Goal: Complete application form

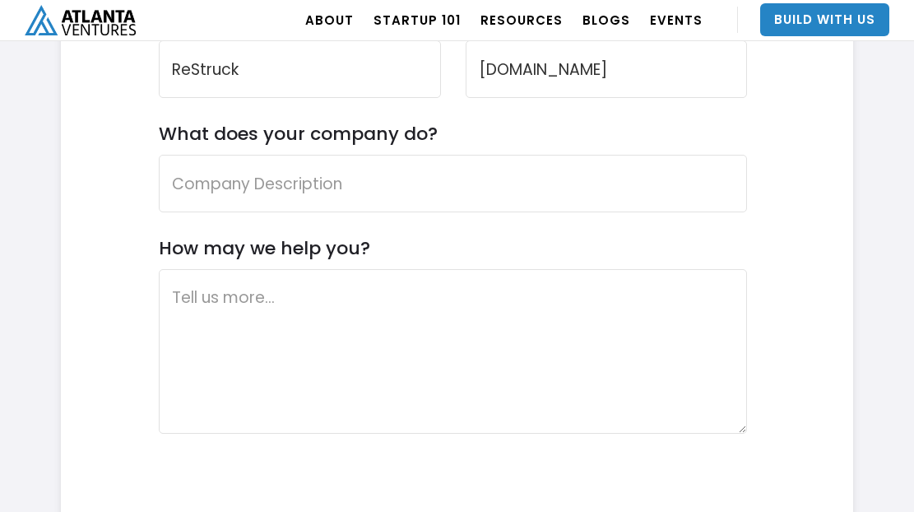
scroll to position [5143, 0]
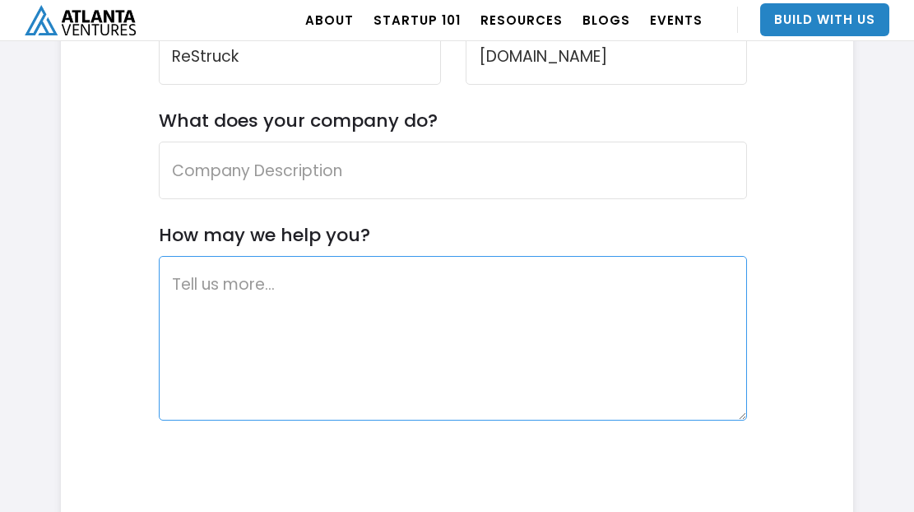
click at [445, 286] on textarea "How may we help you?" at bounding box center [453, 338] width 588 height 164
paste textarea "Hi, My name is Samantha, and I am the founder of ReStruck, an administrative op…"
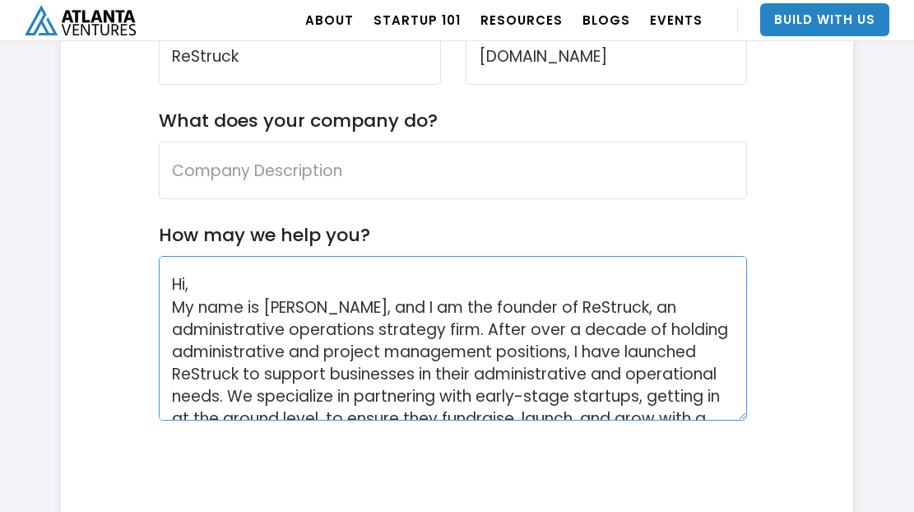
scroll to position [189, 0]
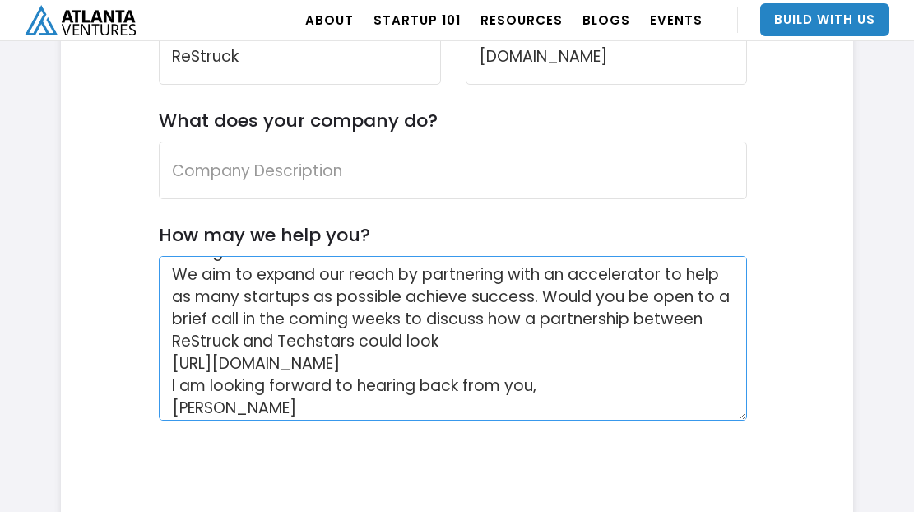
type textarea "Hi, My name is Samantha, and I am the founder of ReStruck, an administrative op…"
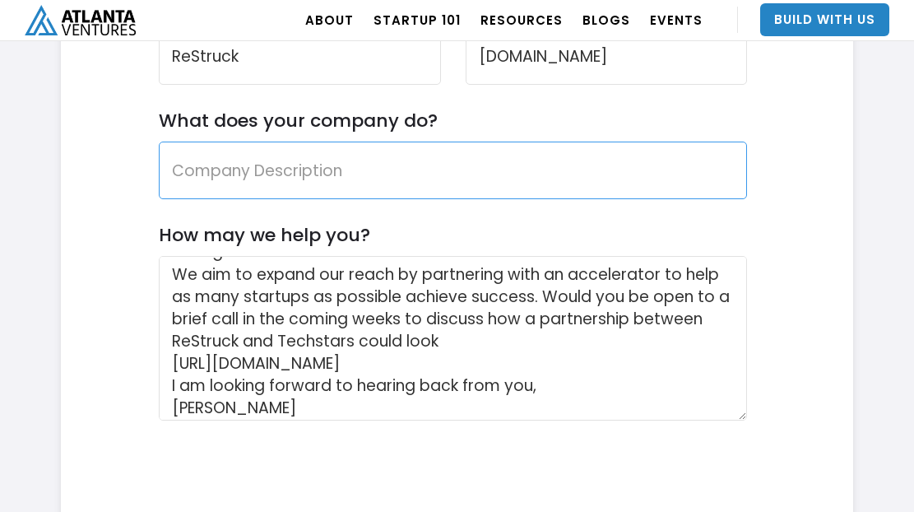
click at [359, 188] on input "What does your company do?" at bounding box center [453, 170] width 588 height 58
paste input "Hi, My name is Samantha, and I am the founder of ReStruck, an administrative op…"
type input "Hi, My name is Samantha, and I am the founder of ReStruck, an administrative op…"
type input "E"
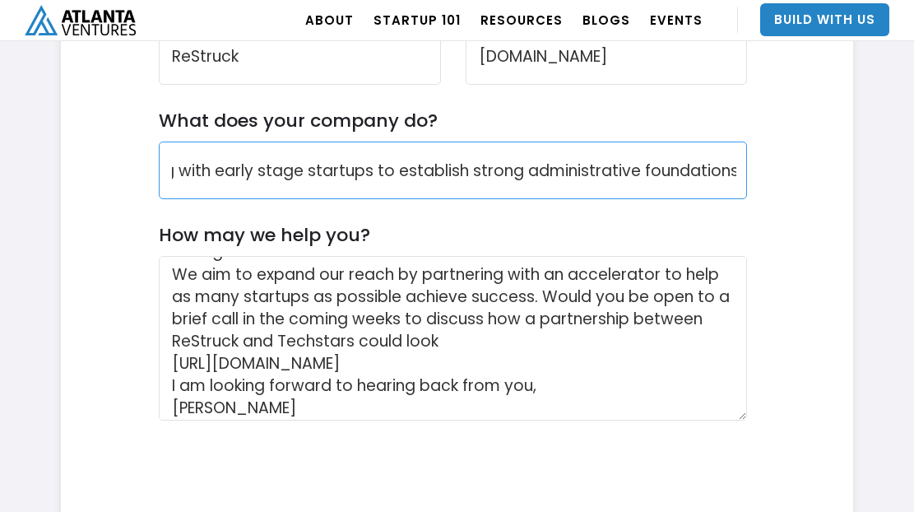
scroll to position [0, 487]
type input "ReStruck is an administrative operations strategy firm, working with early stag…"
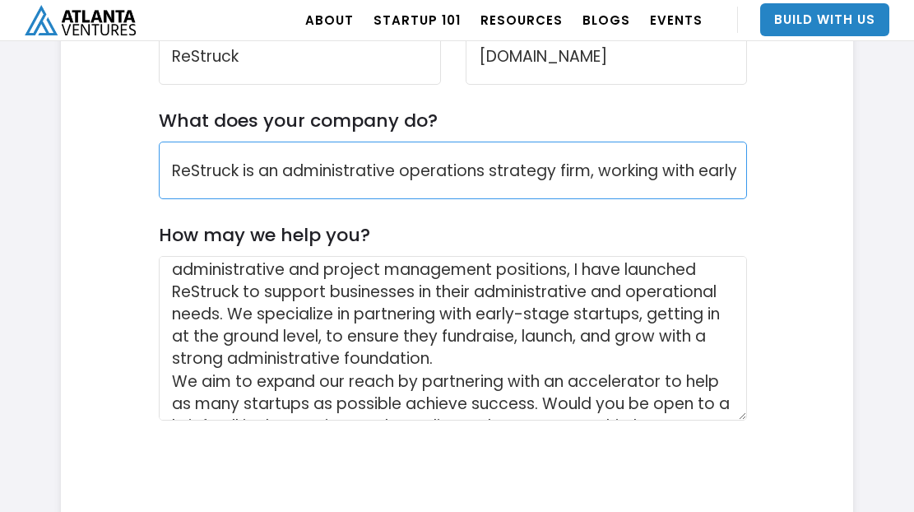
scroll to position [81, 0]
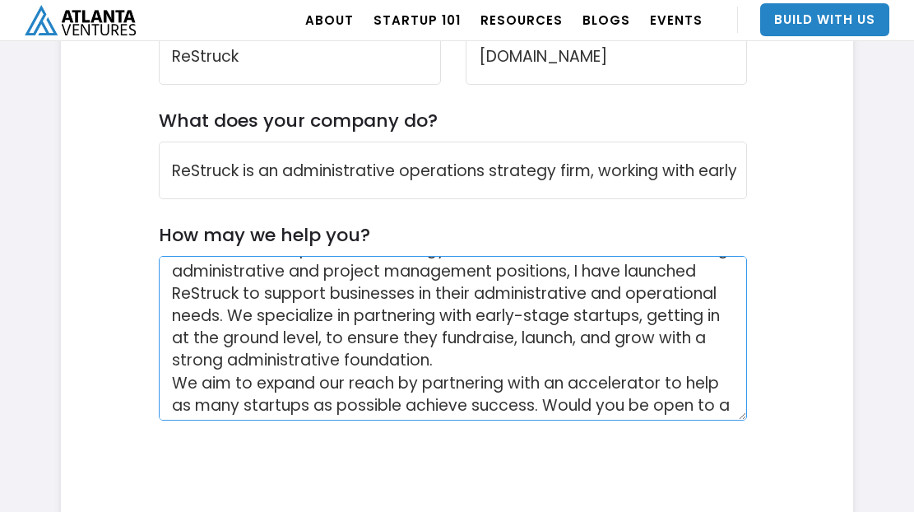
click at [570, 387] on textarea "Hi, My name is Samantha, and I am the founder of ReStruck, an administrative op…" at bounding box center [453, 338] width 588 height 164
click at [636, 384] on textarea "Hi, My name is Samantha, and I am the founder of ReStruck, an administrative op…" at bounding box center [453, 338] width 588 height 164
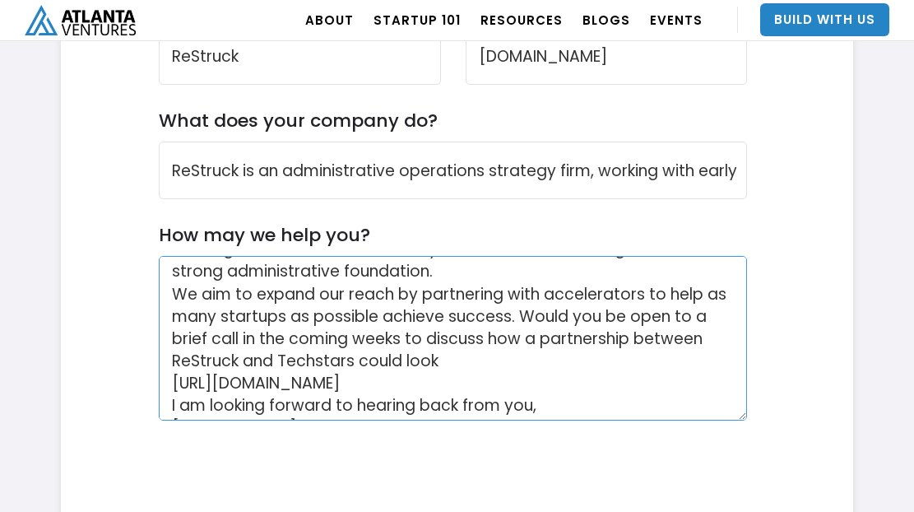
scroll to position [187, 0]
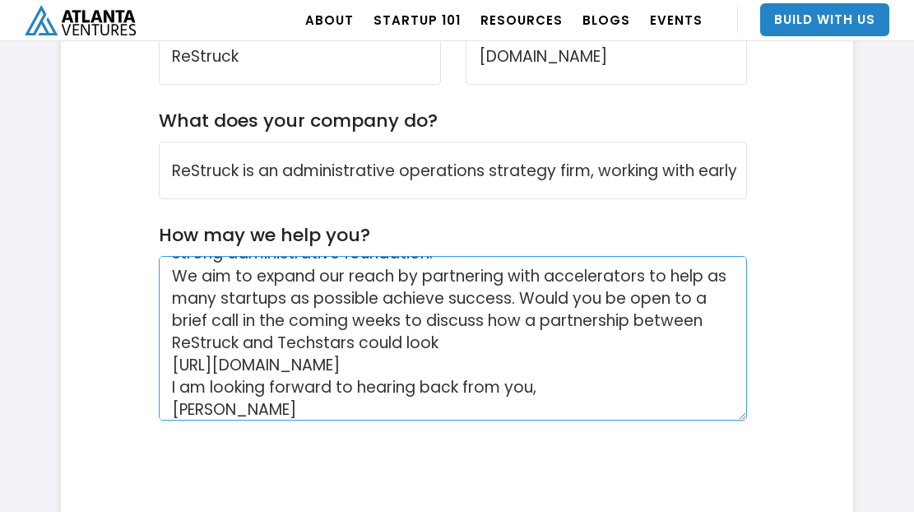
drag, startPoint x: 279, startPoint y: 405, endPoint x: 356, endPoint y: 348, distance: 96.4
click at [356, 348] on textarea "Hi, My name is Samantha, and I am the founder of ReStruck, an administrative op…" at bounding box center [453, 338] width 588 height 164
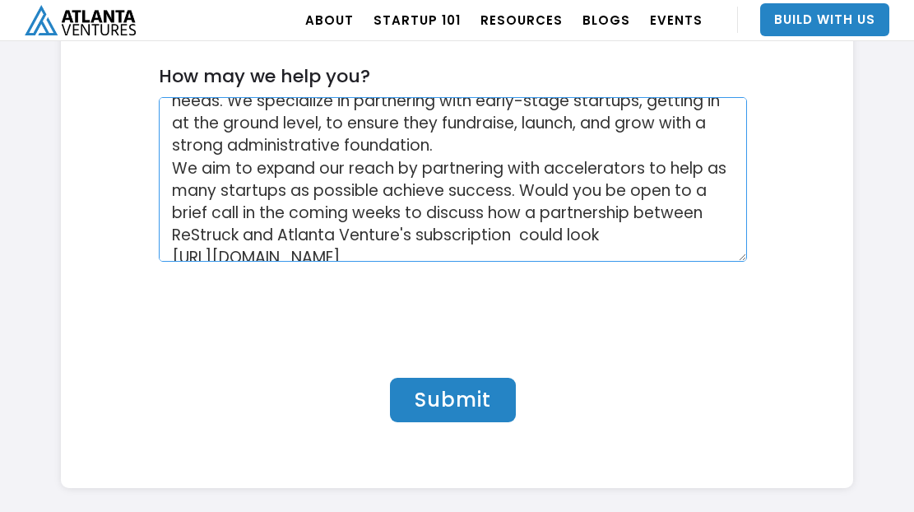
scroll to position [195, 0]
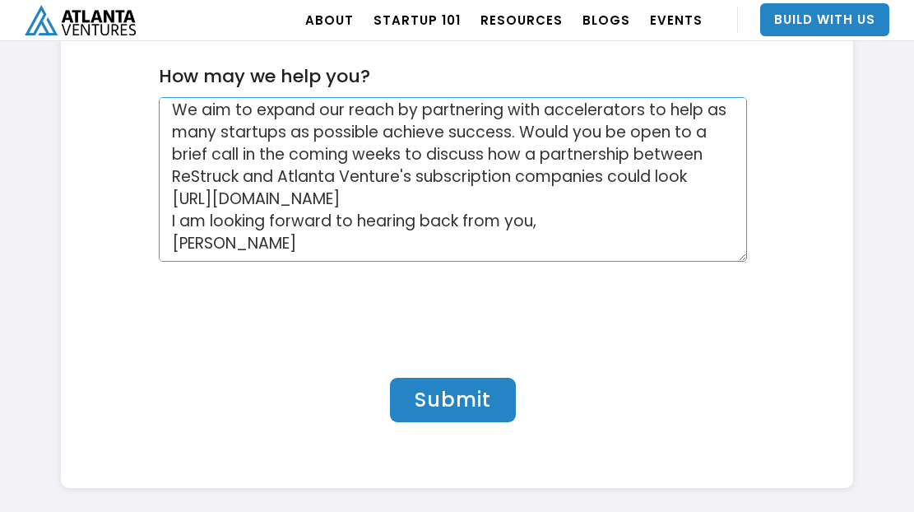
click at [689, 180] on textarea "Hi, My name is Samantha, and I am the founder of ReStruck, an administrative op…" at bounding box center [453, 179] width 588 height 164
type textarea "Hi, My name is Samantha, and I am the founder of ReStruck, an administrative op…"
click at [364, 214] on textarea "Hi, My name is Samantha, and I am the founder of ReStruck, an administrative op…" at bounding box center [453, 179] width 588 height 164
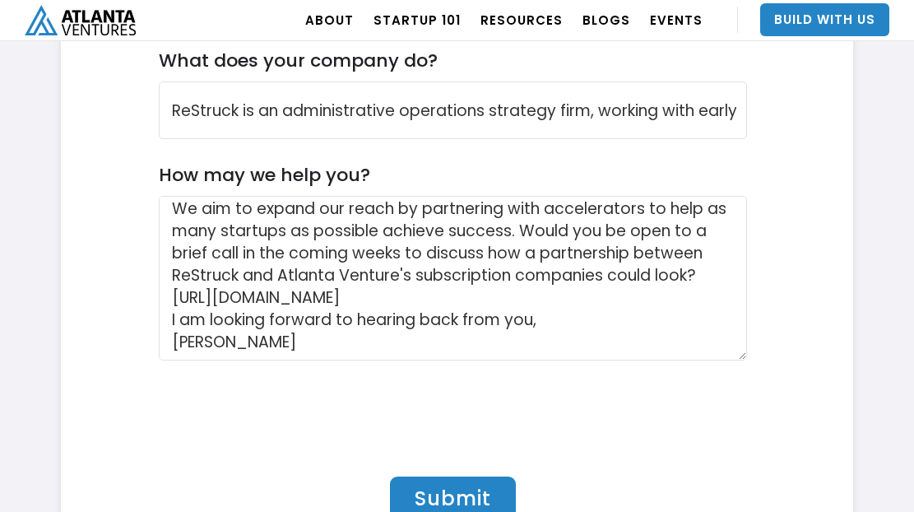
scroll to position [5235, 0]
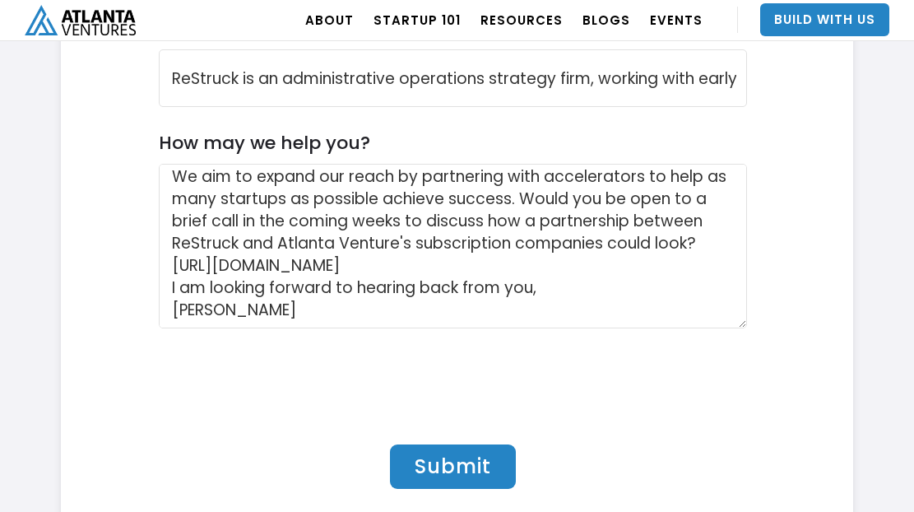
click at [443, 450] on input "Submit" at bounding box center [453, 466] width 126 height 44
type input "Please wait..."
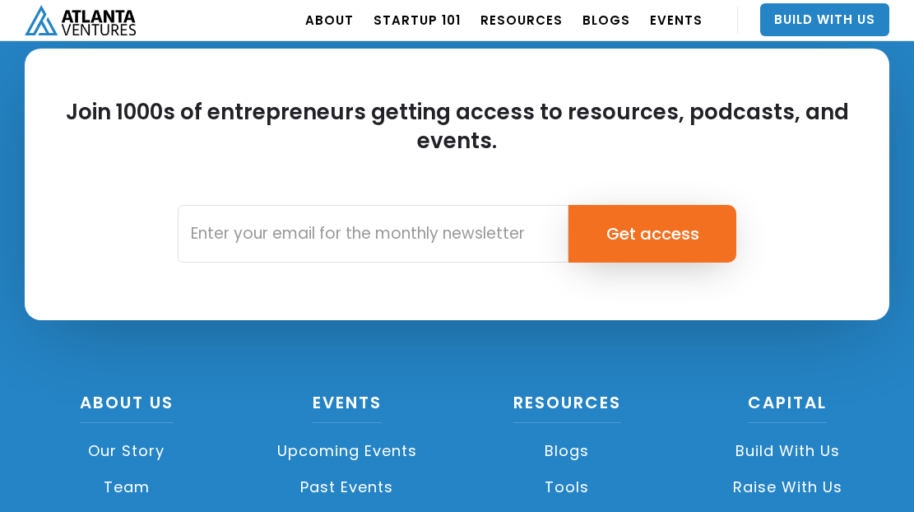
scroll to position [265, 0]
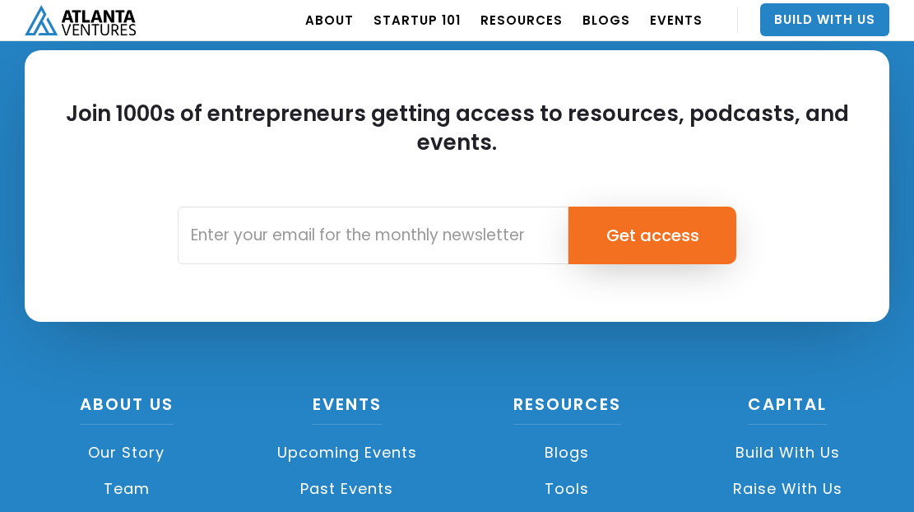
click at [437, 365] on div "Join 1000s of entrepreneurs getting access to resources, podcasts, and events. …" at bounding box center [457, 222] width 864 height 345
